Goal: Task Accomplishment & Management: Manage account settings

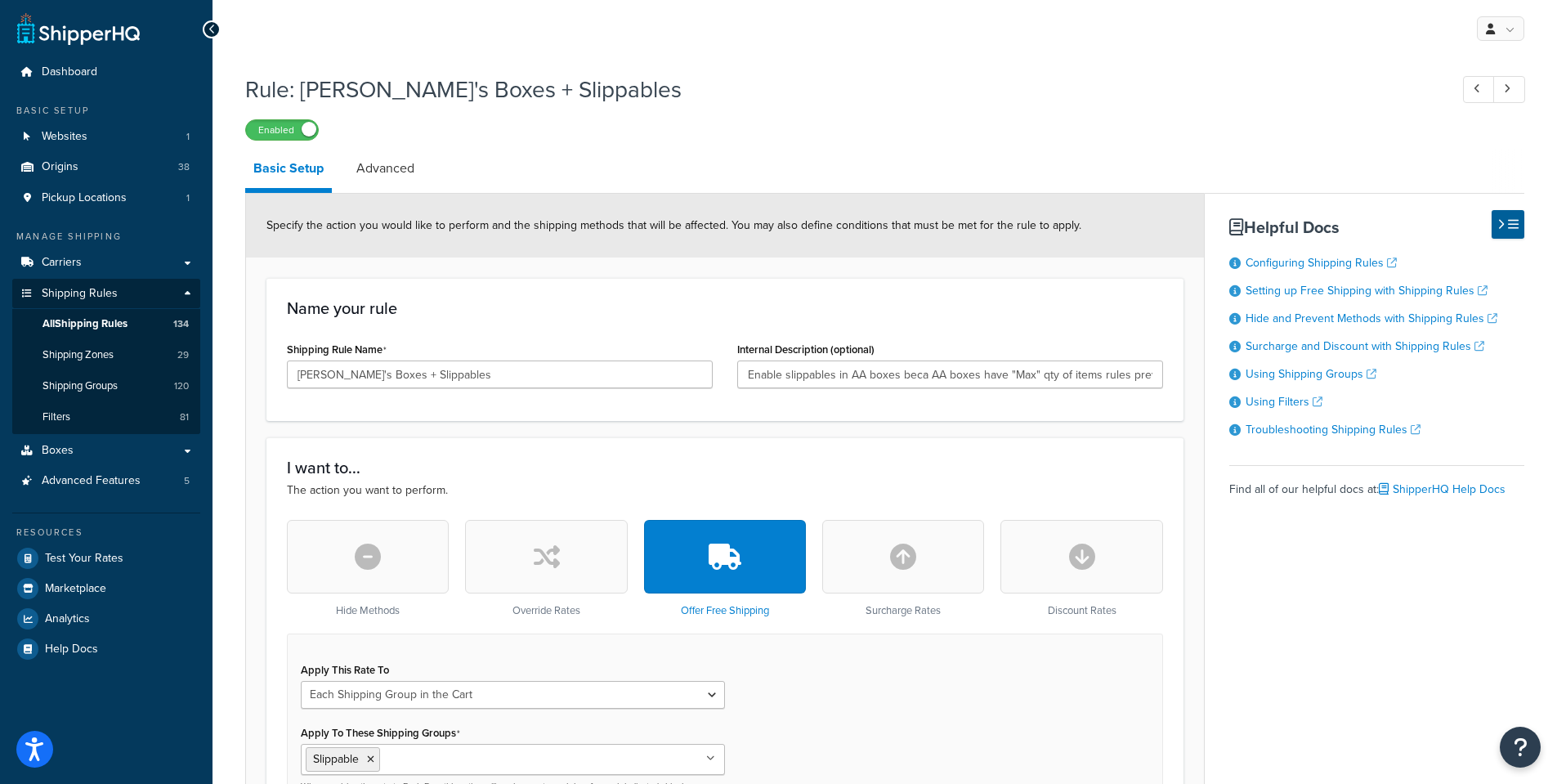
select select "SHIPPING_GROUP"
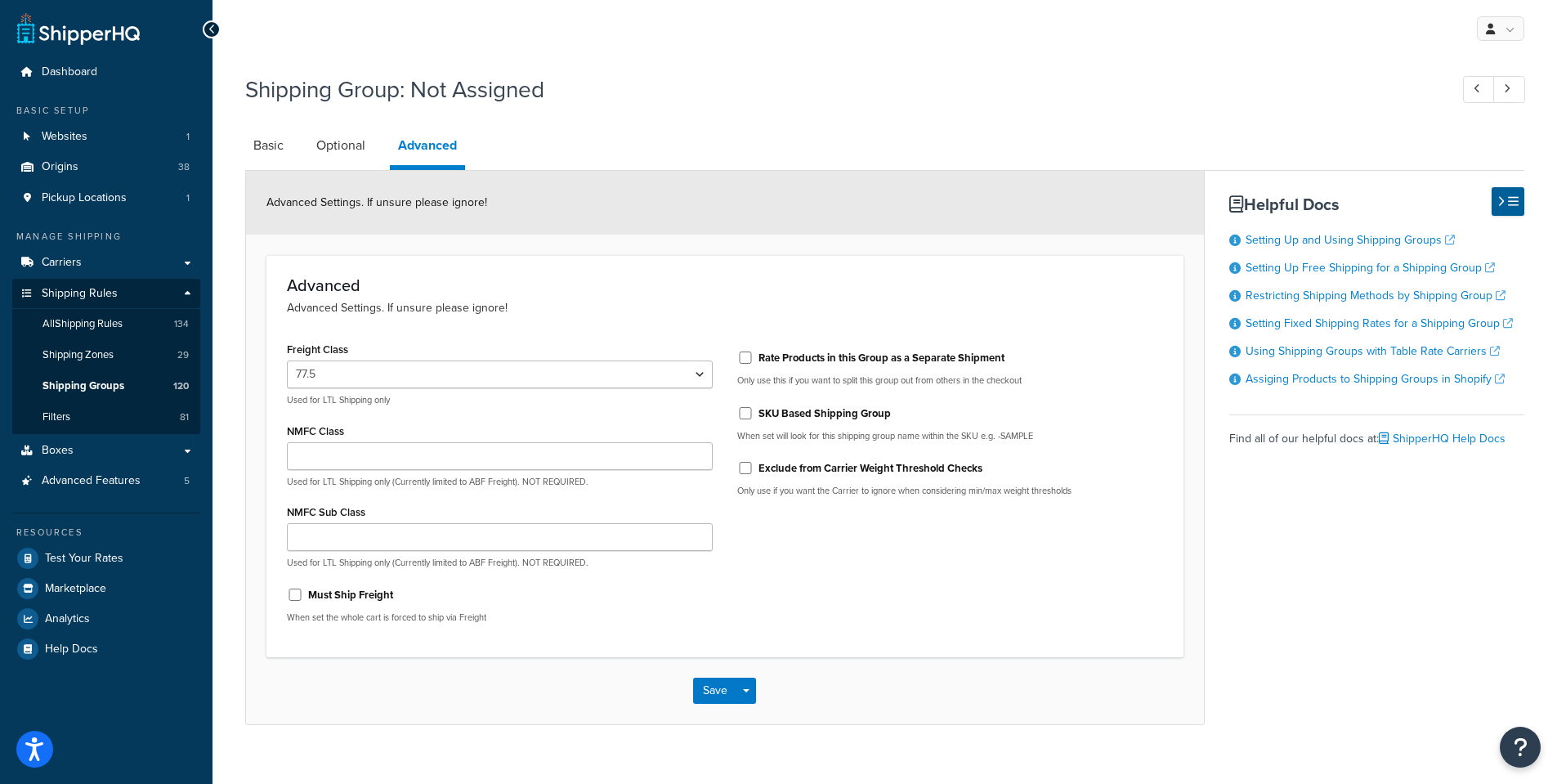
select select "77.5"
